Goal: Task Accomplishment & Management: Manage account settings

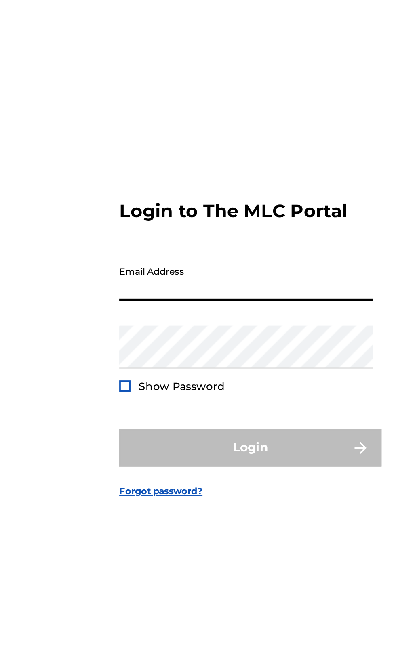
click at [138, 322] on input "Email Address" at bounding box center [195, 310] width 137 height 23
type input "[EMAIL_ADDRESS][DOMAIN_NAME]"
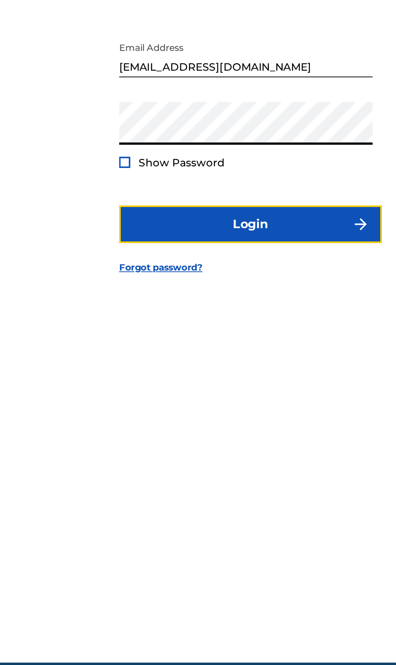
click at [135, 411] on button "Login" at bounding box center [197, 401] width 141 height 20
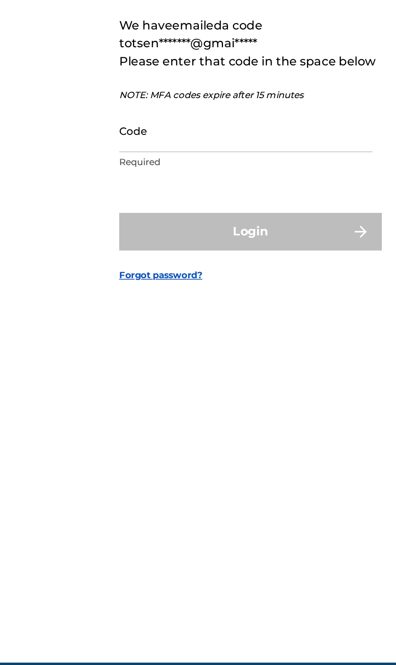
scroll to position [4, 0]
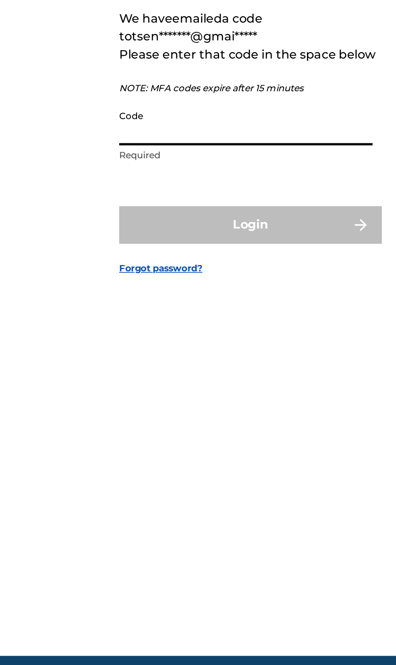
paste input "504319"
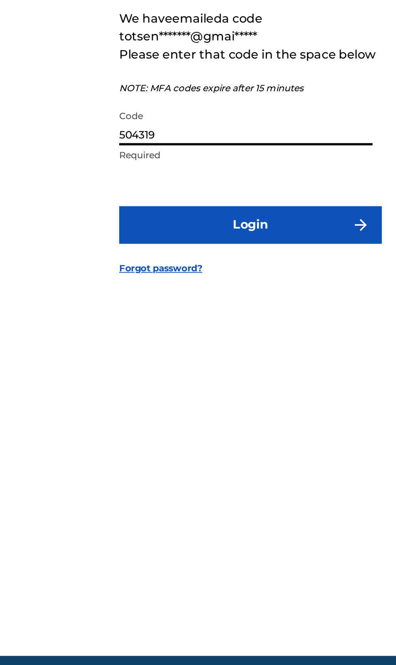
type input "504319"
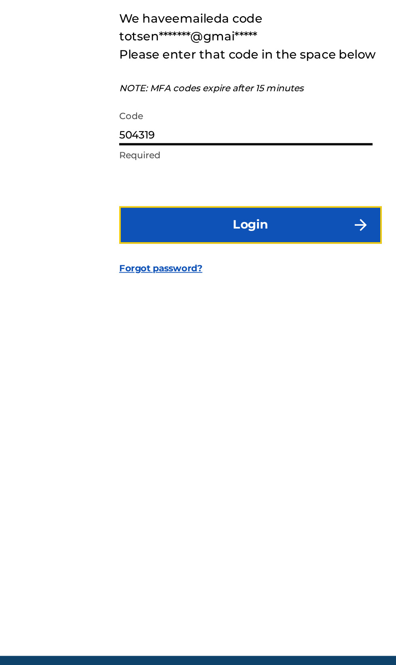
click at [151, 411] on button "Login" at bounding box center [197, 401] width 141 height 20
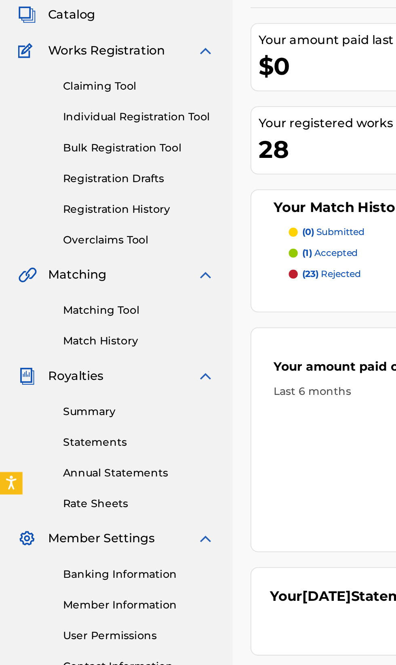
click at [51, 307] on link "Statements" at bounding box center [75, 311] width 82 height 8
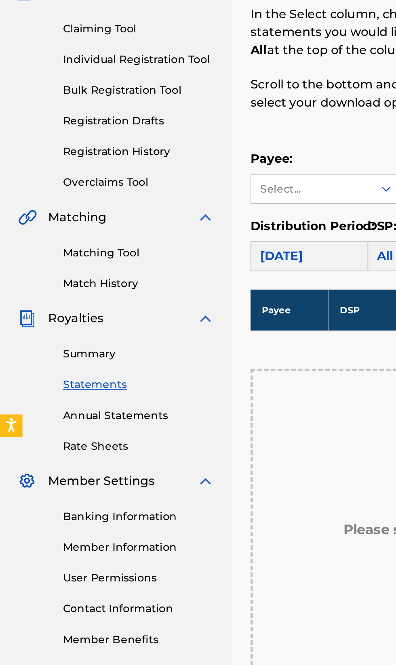
click at [49, 293] on link "Summary" at bounding box center [75, 294] width 82 height 8
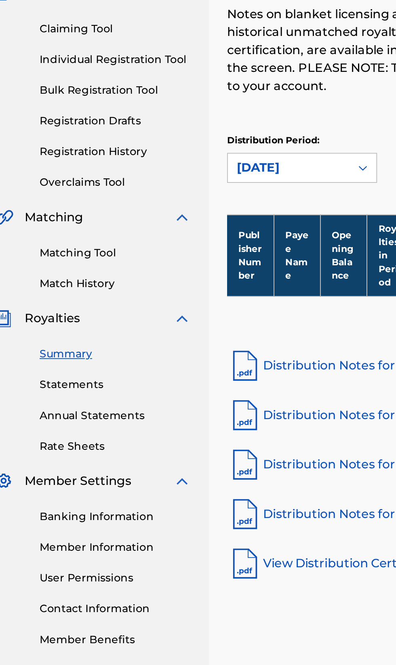
click at [82, 325] on link "Annual Statements" at bounding box center [75, 327] width 82 height 8
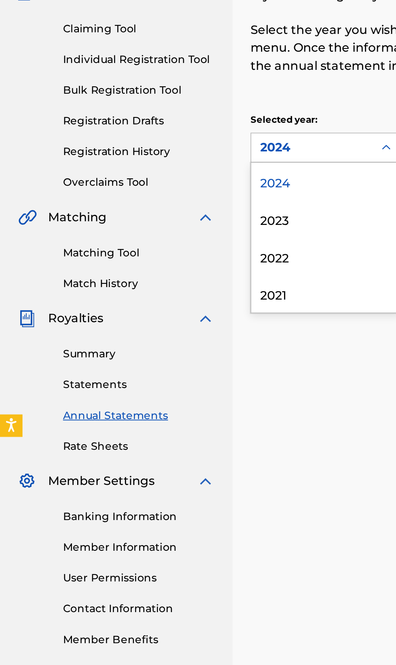
click at [142, 218] on div "2023" at bounding box center [175, 221] width 80 height 20
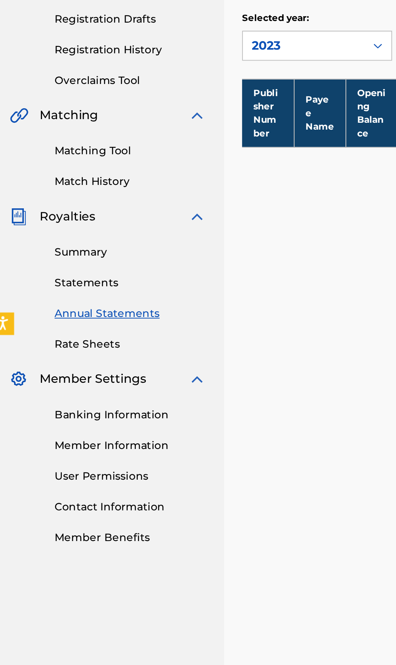
click at [65, 380] on link "Banking Information" at bounding box center [75, 382] width 82 height 8
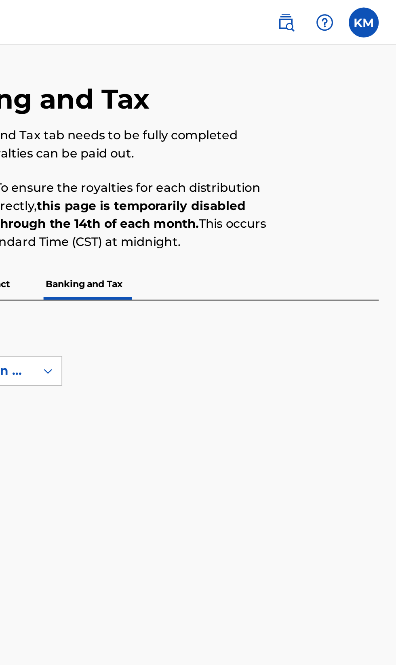
click at [361, 13] on img at bounding box center [357, 12] width 10 height 10
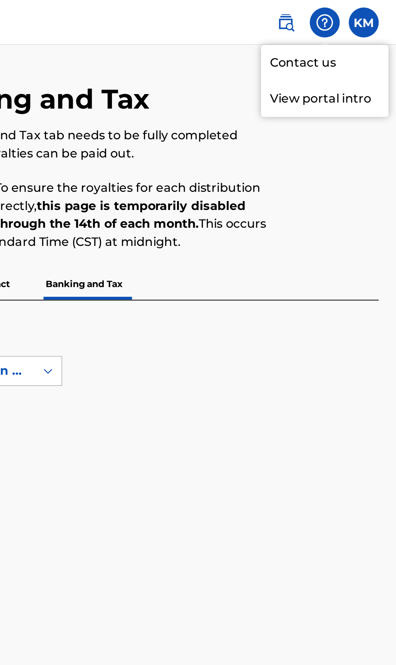
click at [355, 36] on link "Contact us" at bounding box center [357, 33] width 69 height 19
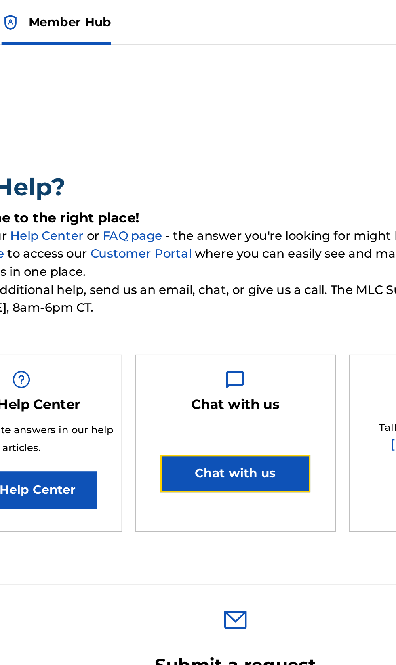
click at [199, 254] on button "Chat with us" at bounding box center [198, 255] width 81 height 20
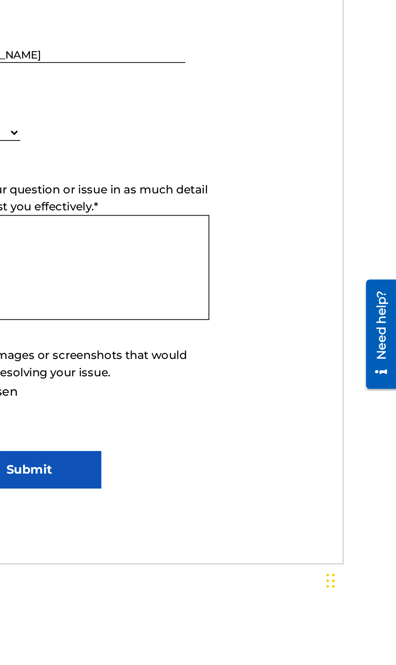
scroll to position [96, 0]
